Goal: Find specific page/section: Find specific page/section

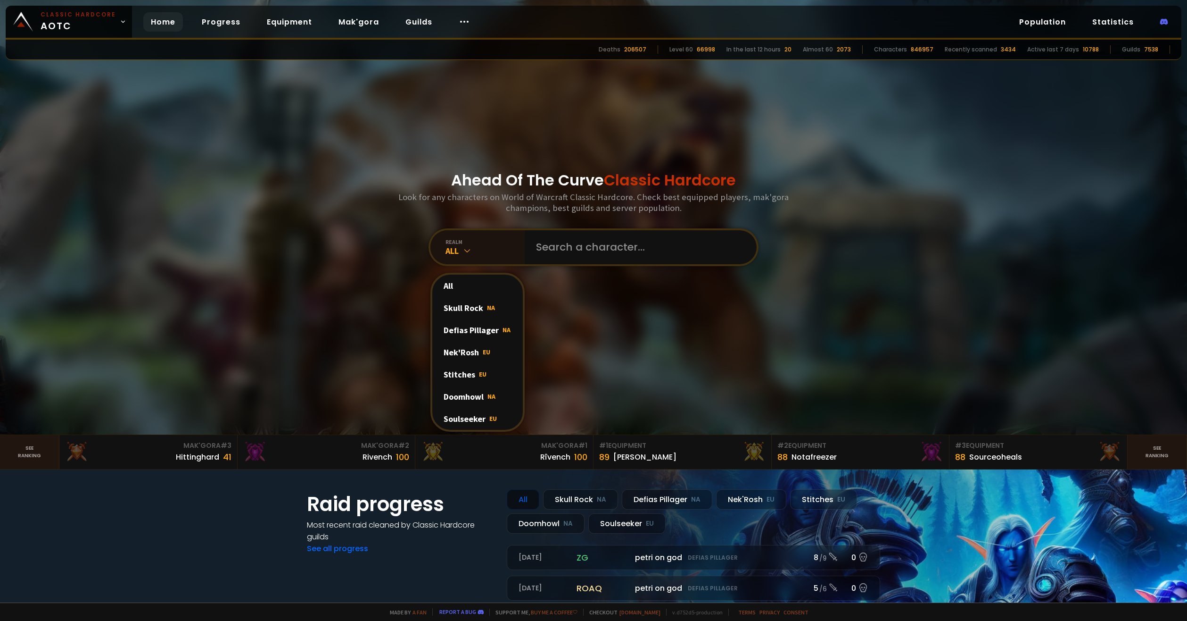
click at [471, 415] on div "Soulseeker EU" at bounding box center [477, 418] width 91 height 22
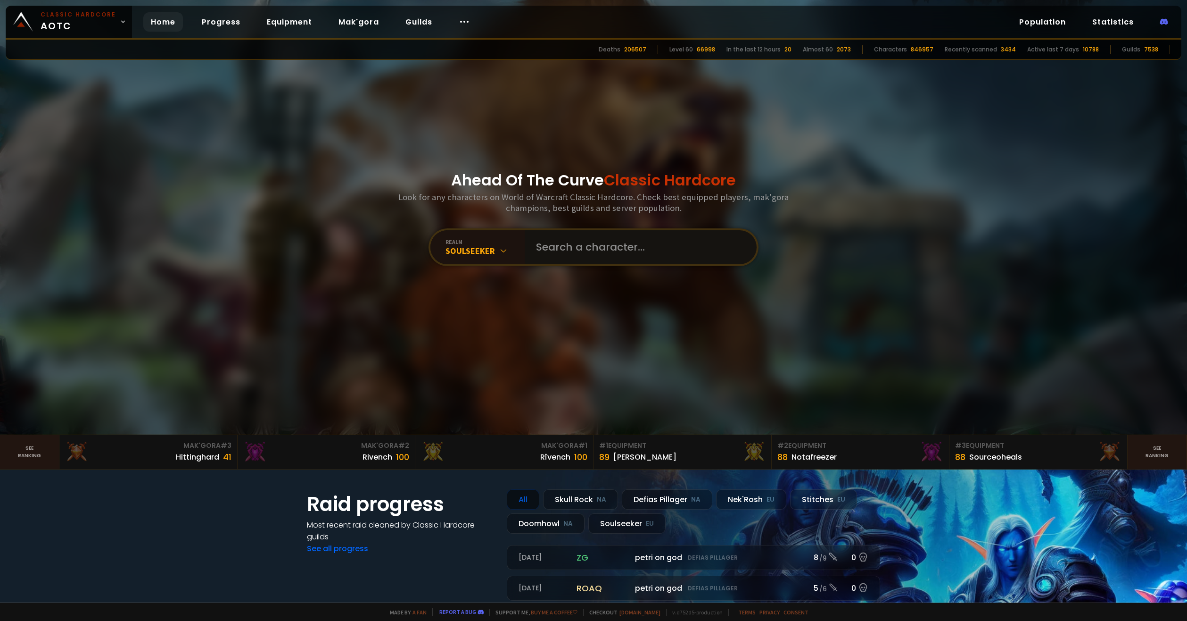
click at [558, 255] on input "text" at bounding box center [638, 247] width 215 height 34
type input "xiayer"
